Goal: Navigation & Orientation: Find specific page/section

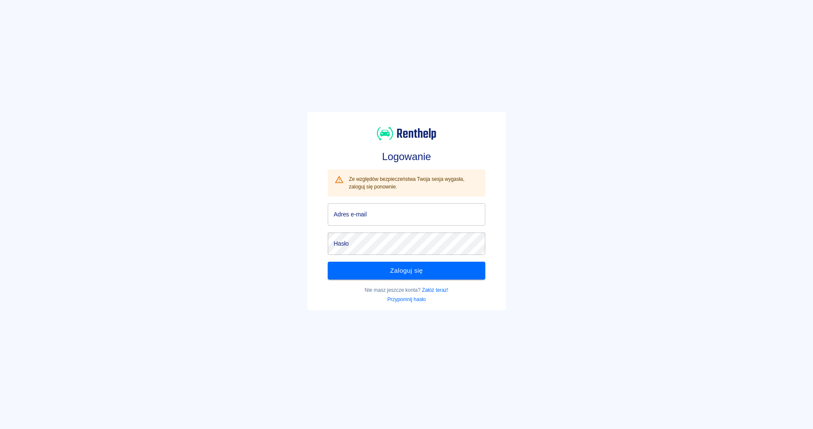
click at [370, 208] on input "Adres e-mail" at bounding box center [407, 214] width 158 height 22
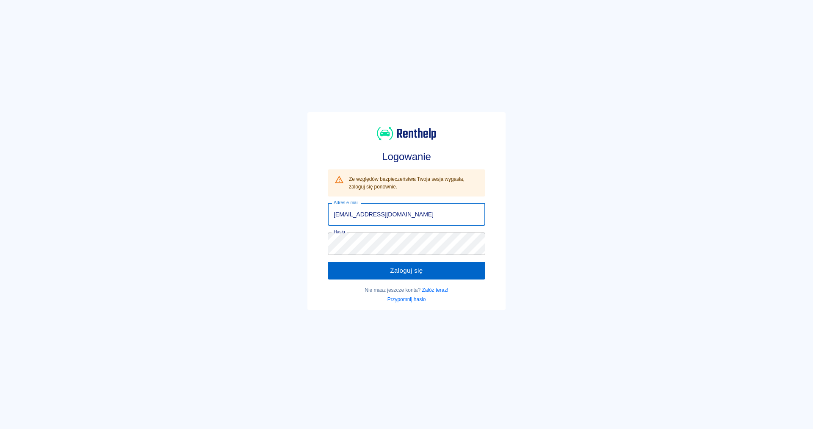
type input "[EMAIL_ADDRESS][DOMAIN_NAME]"
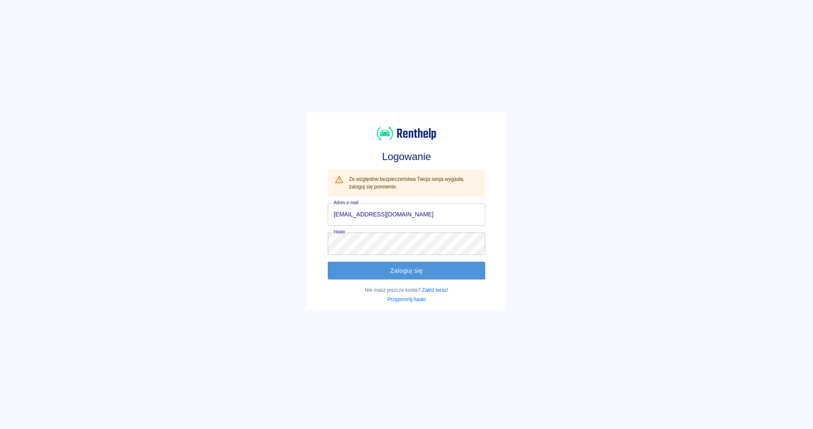
click at [390, 270] on button "Zaloguj się" at bounding box center [407, 271] width 158 height 18
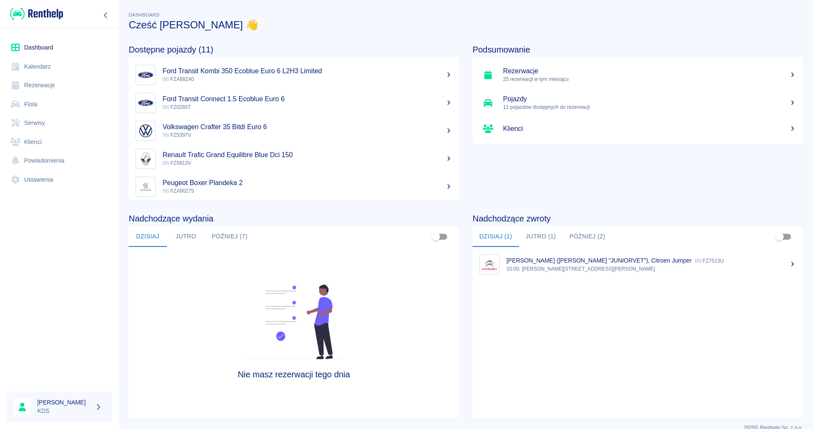
click at [45, 66] on link "Kalendarz" at bounding box center [59, 66] width 105 height 19
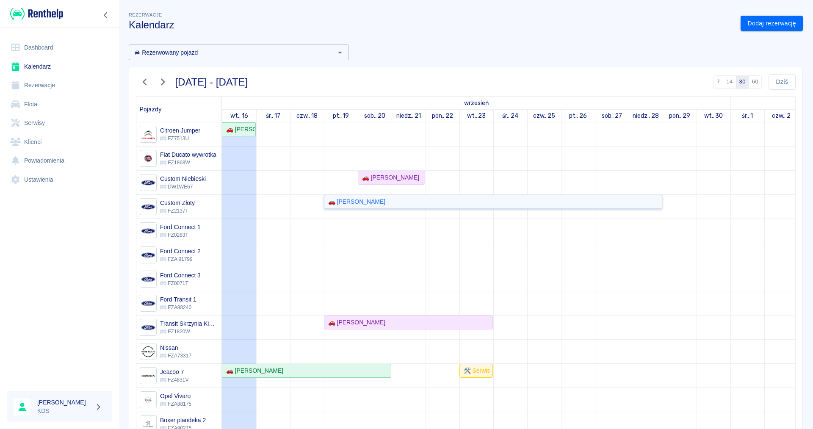
click at [353, 205] on div "🚗 [PERSON_NAME]" at bounding box center [355, 201] width 61 height 9
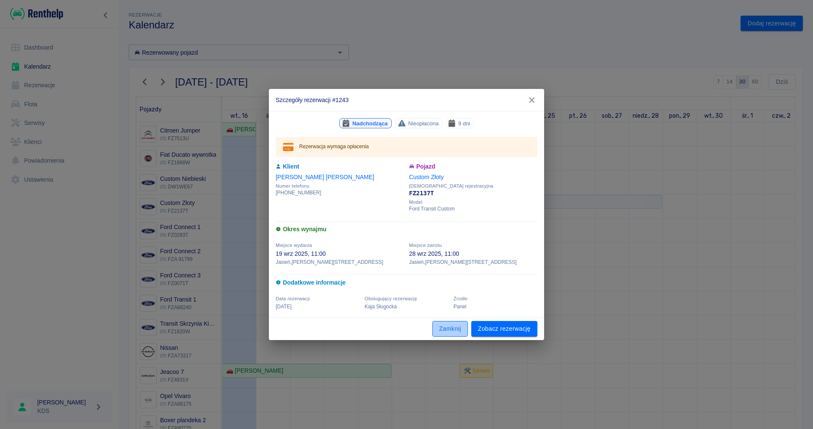
click at [456, 328] on button "Zamknij" at bounding box center [450, 329] width 36 height 16
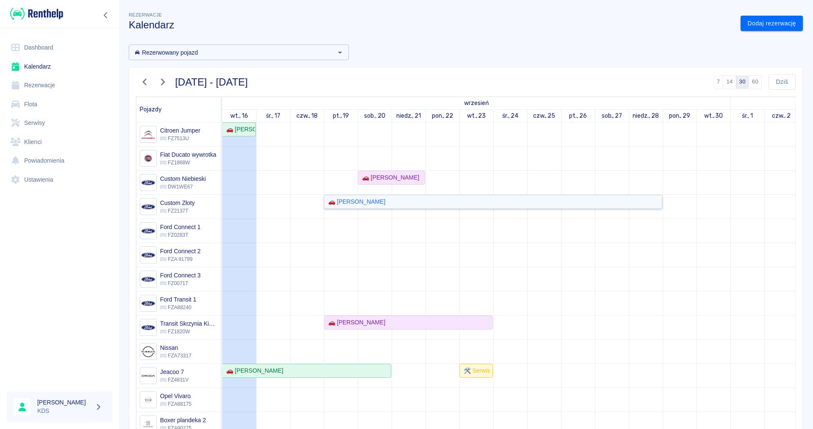
click at [341, 203] on div "🚗 [PERSON_NAME]" at bounding box center [355, 201] width 61 height 9
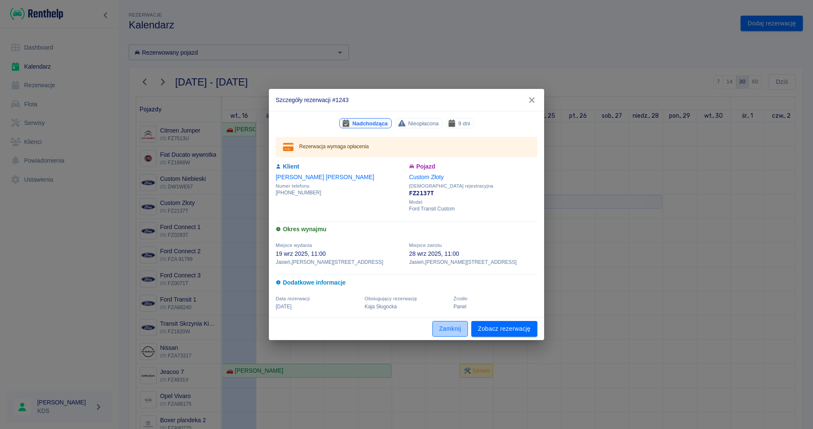
click at [454, 335] on button "Zamknij" at bounding box center [450, 329] width 36 height 16
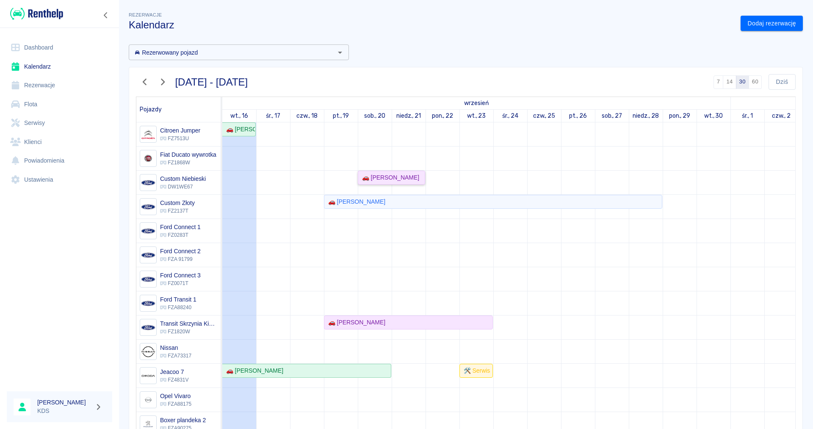
click at [384, 178] on div "🚗 [PERSON_NAME]" at bounding box center [389, 177] width 61 height 9
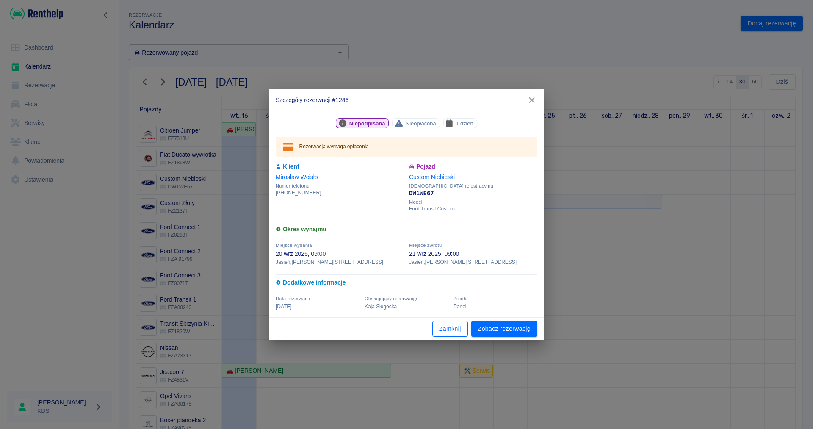
click at [454, 329] on button "Zamknij" at bounding box center [450, 329] width 36 height 16
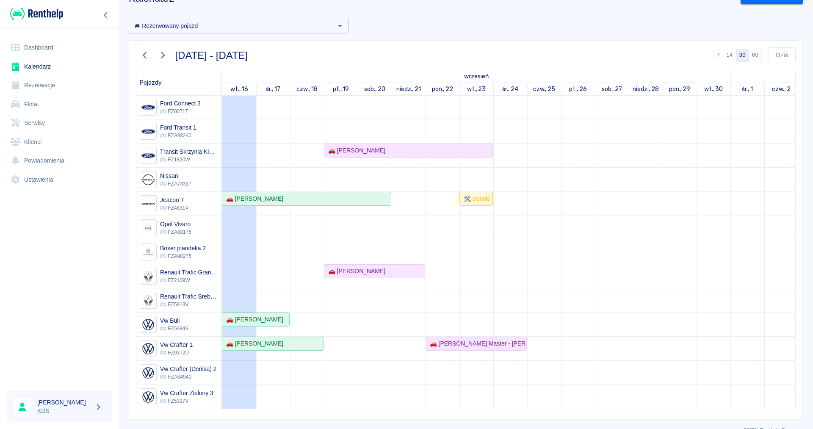
scroll to position [42, 0]
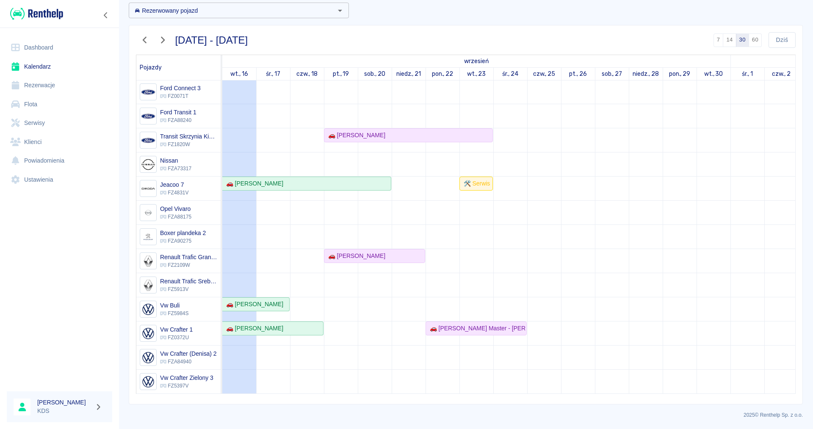
click at [35, 104] on link "Flota" at bounding box center [59, 104] width 105 height 19
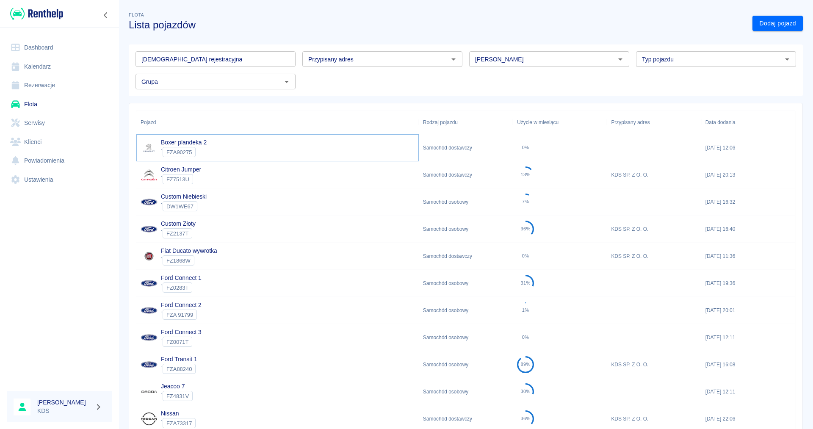
click at [166, 141] on link "Boxer plandeka 2" at bounding box center [184, 142] width 46 height 7
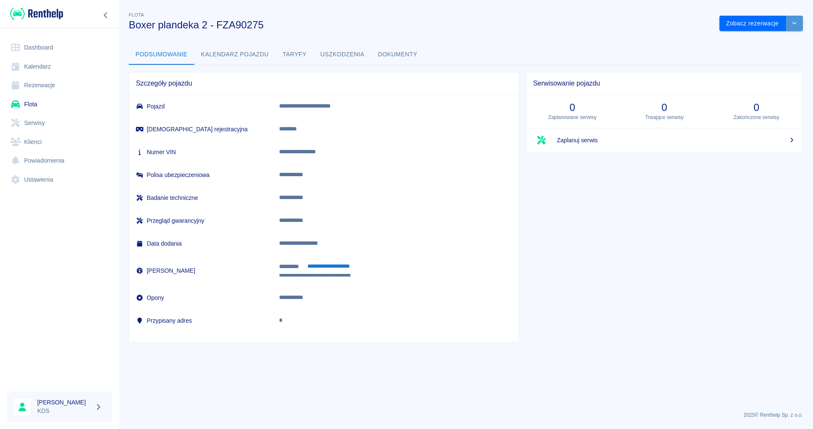
click at [794, 26] on button "drop-down" at bounding box center [794, 24] width 17 height 16
click at [103, 13] on icon "Zwiń nawigację" at bounding box center [106, 15] width 8 height 7
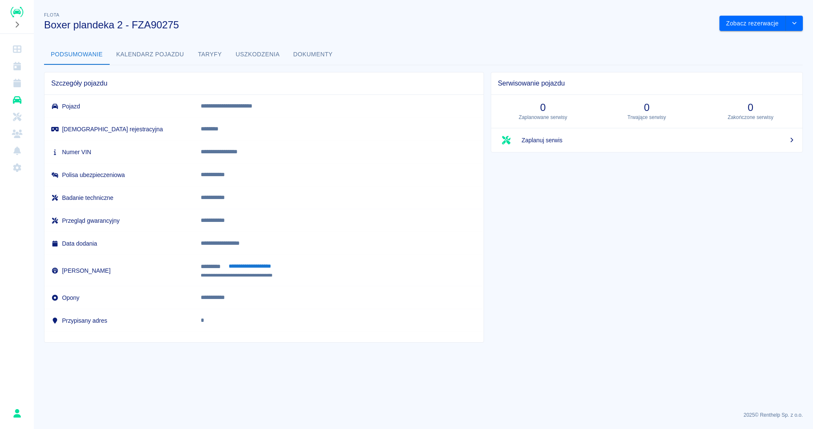
click at [100, 13] on div "Flota Boxer plandeka 2 - FZA90275" at bounding box center [374, 17] width 675 height 28
